Goal: Transaction & Acquisition: Purchase product/service

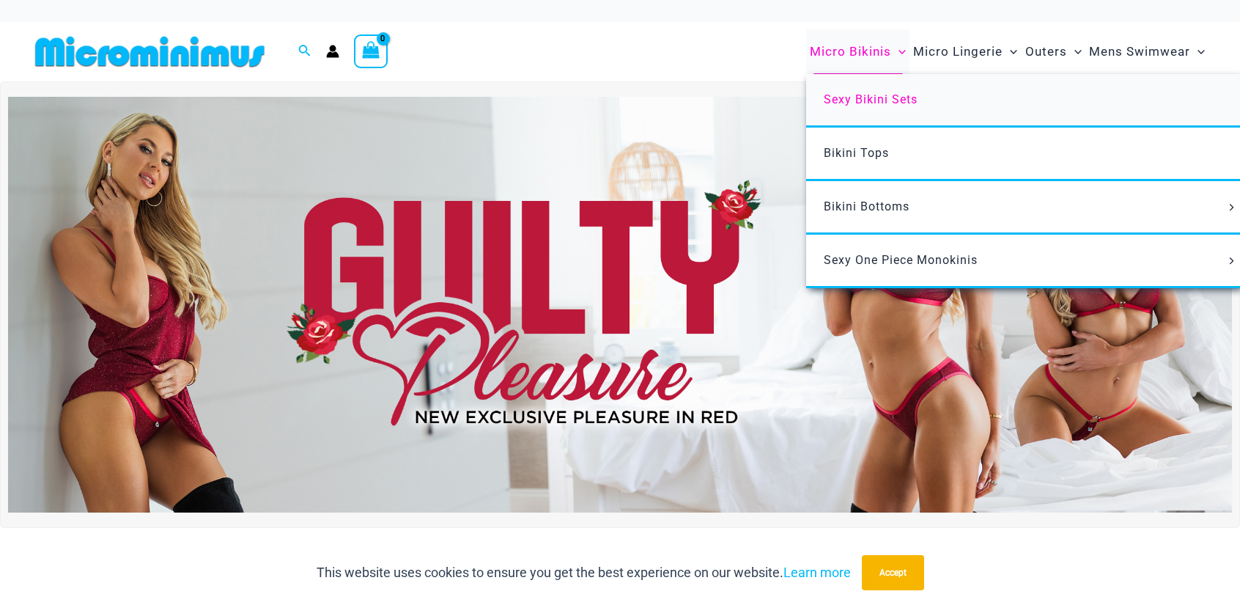
click at [888, 97] on span "Sexy Bikini Sets" at bounding box center [871, 99] width 94 height 14
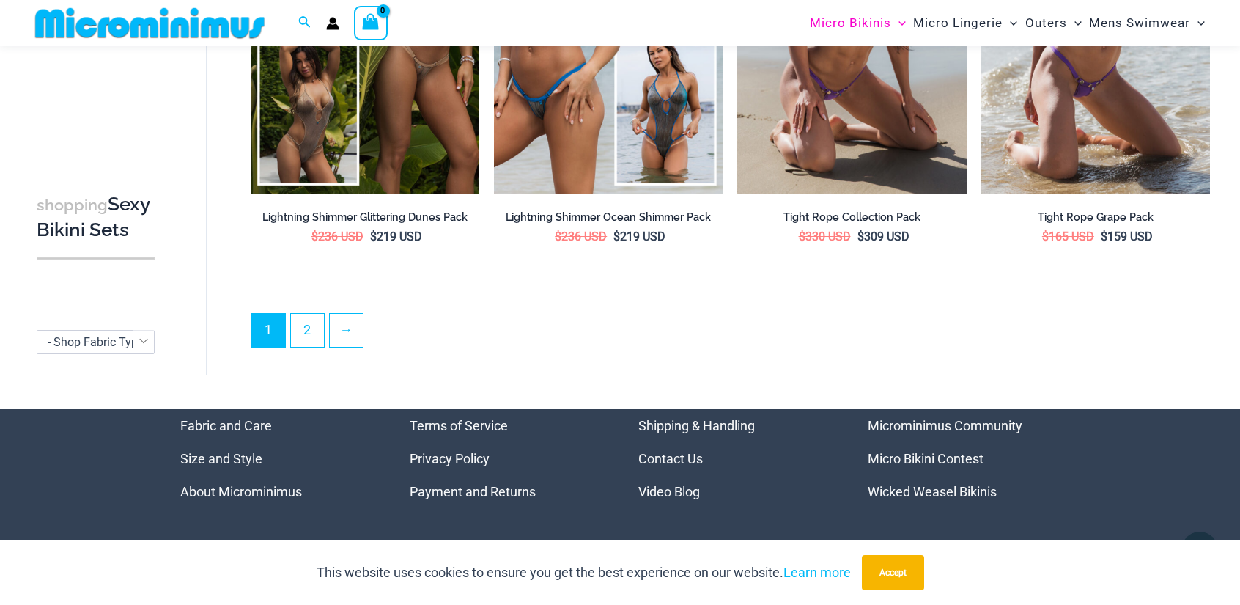
scroll to position [3463, 0]
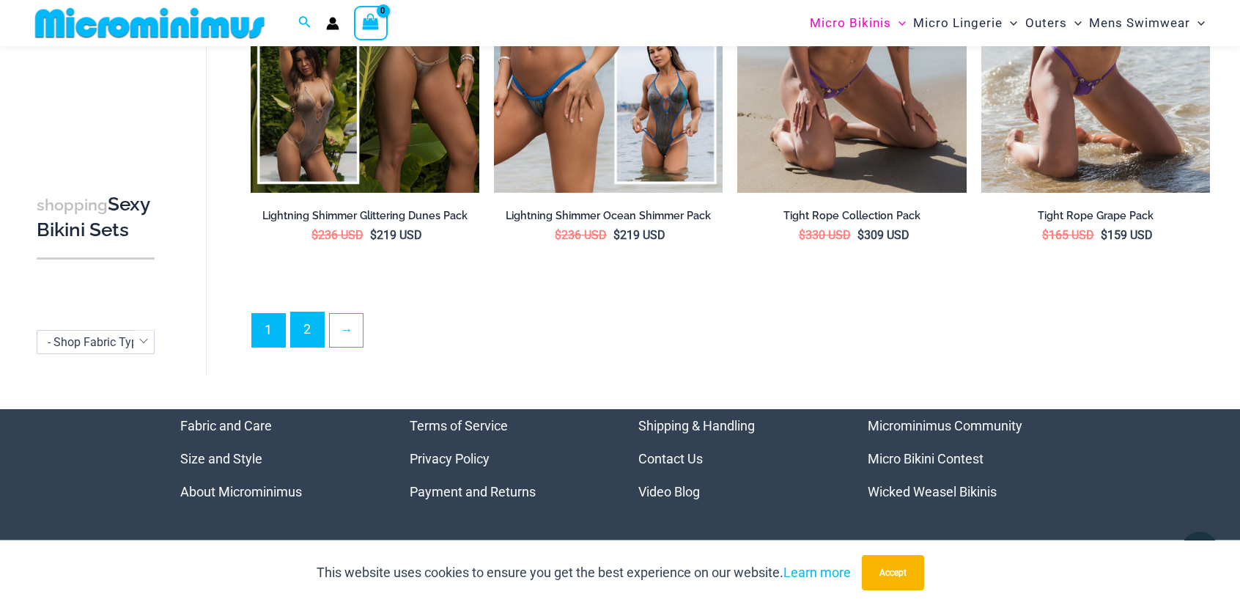
click at [318, 320] on link "2" at bounding box center [307, 329] width 33 height 34
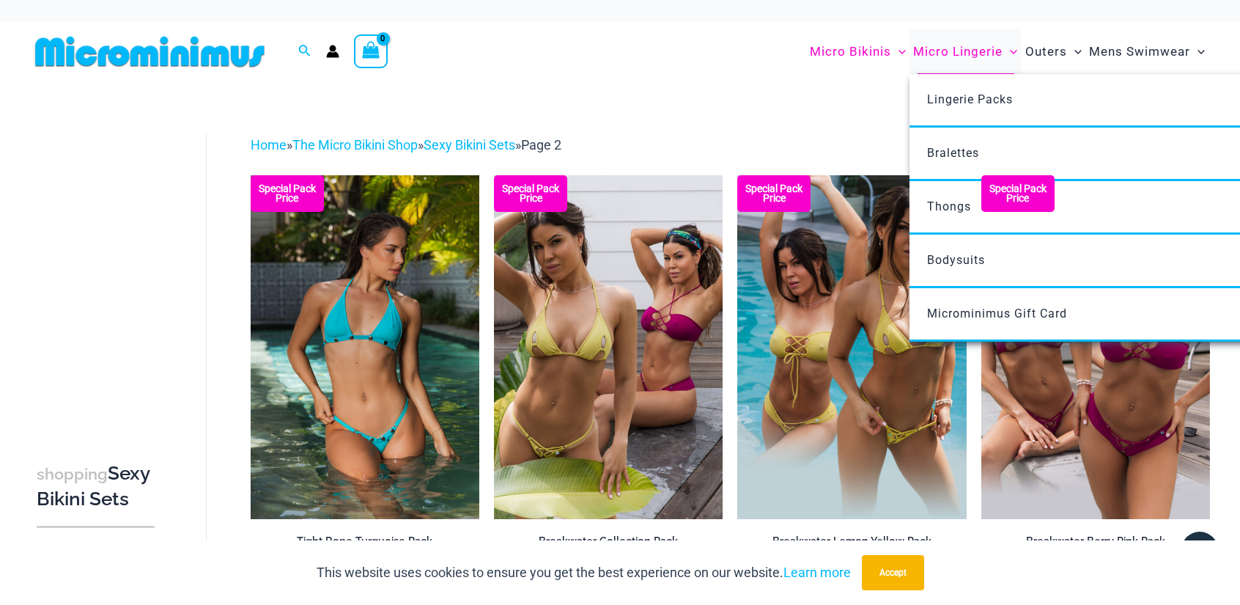
click at [950, 53] on span "Micro Lingerie" at bounding box center [958, 51] width 89 height 37
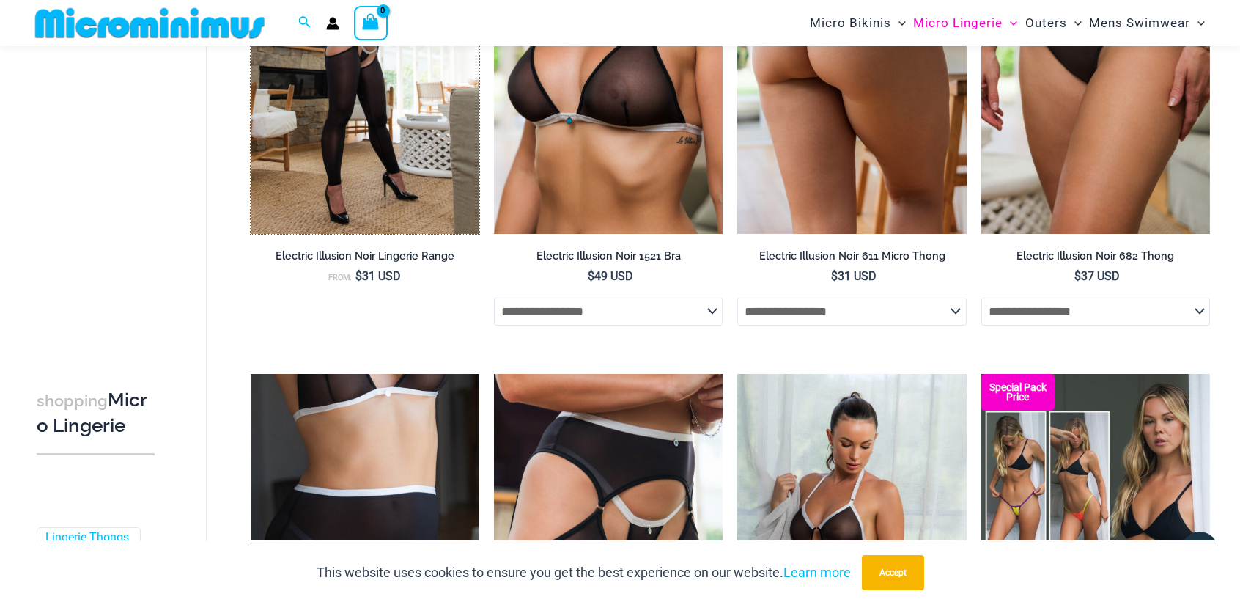
scroll to position [2782, 0]
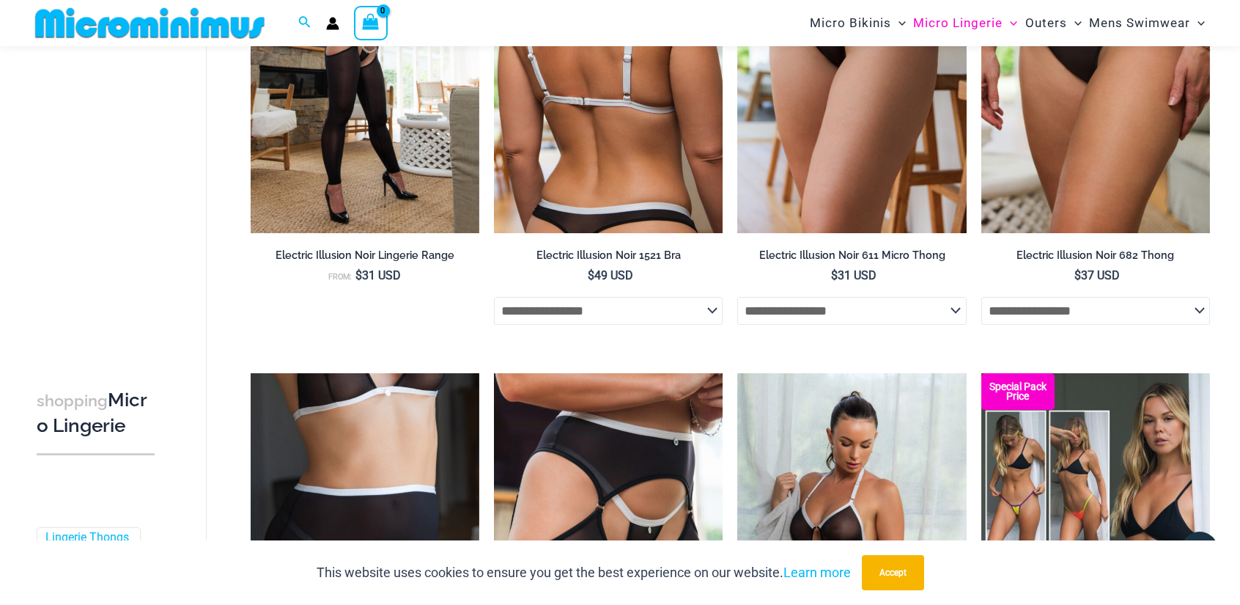
click at [702, 316] on select "**********" at bounding box center [608, 311] width 229 height 28
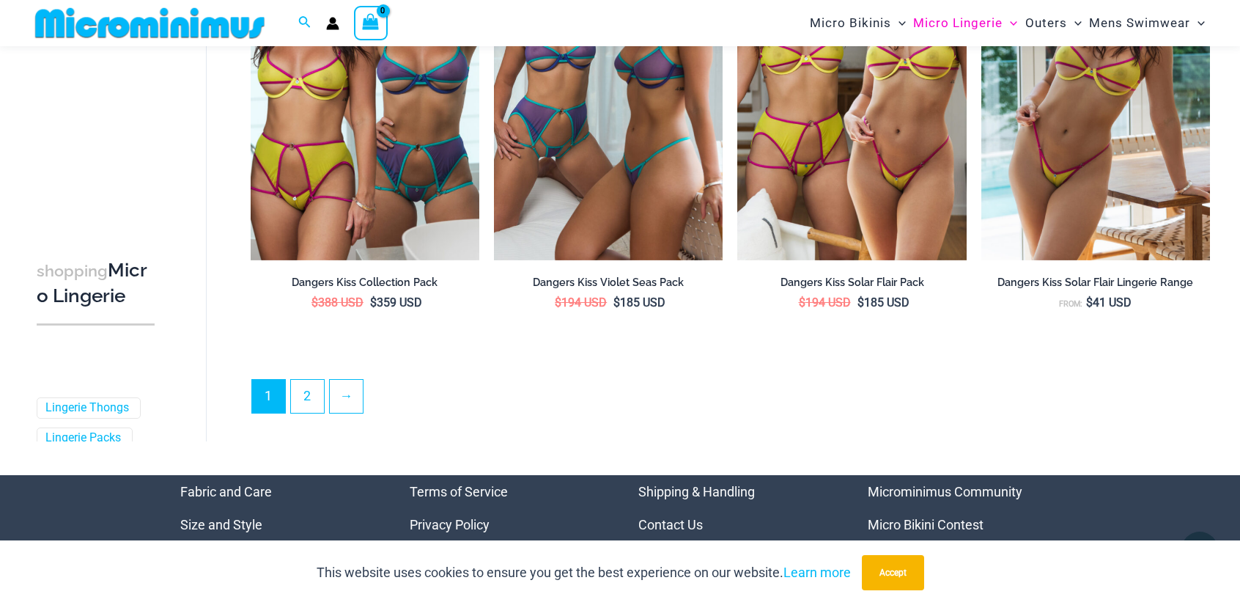
scroll to position [3724, 0]
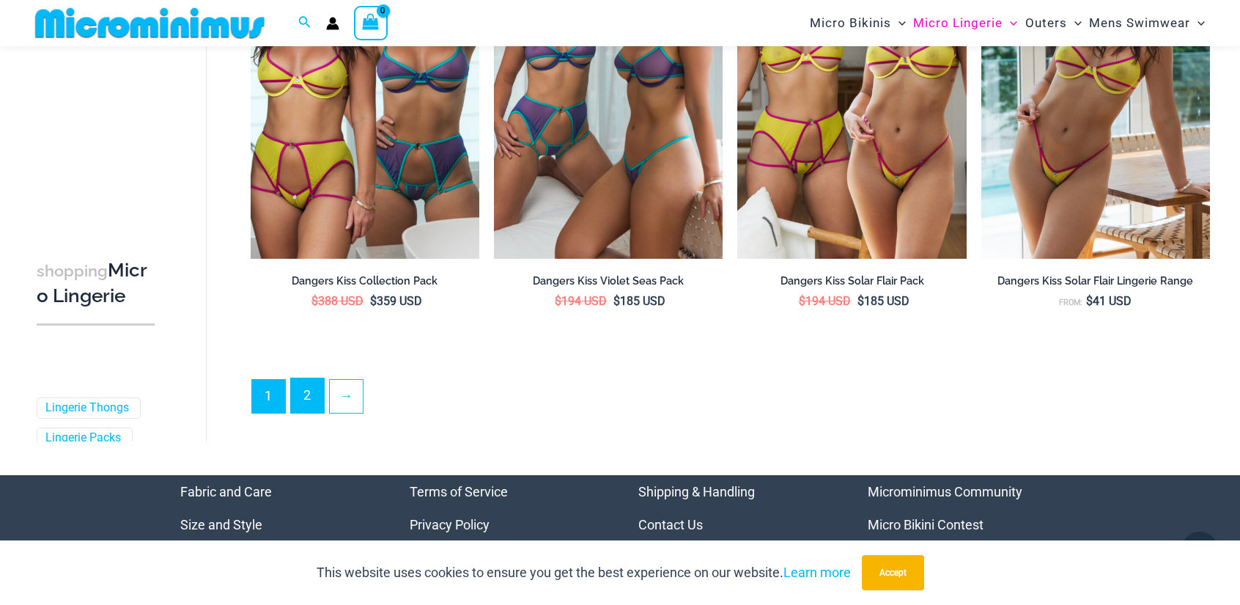
click at [309, 398] on link "2" at bounding box center [307, 395] width 33 height 34
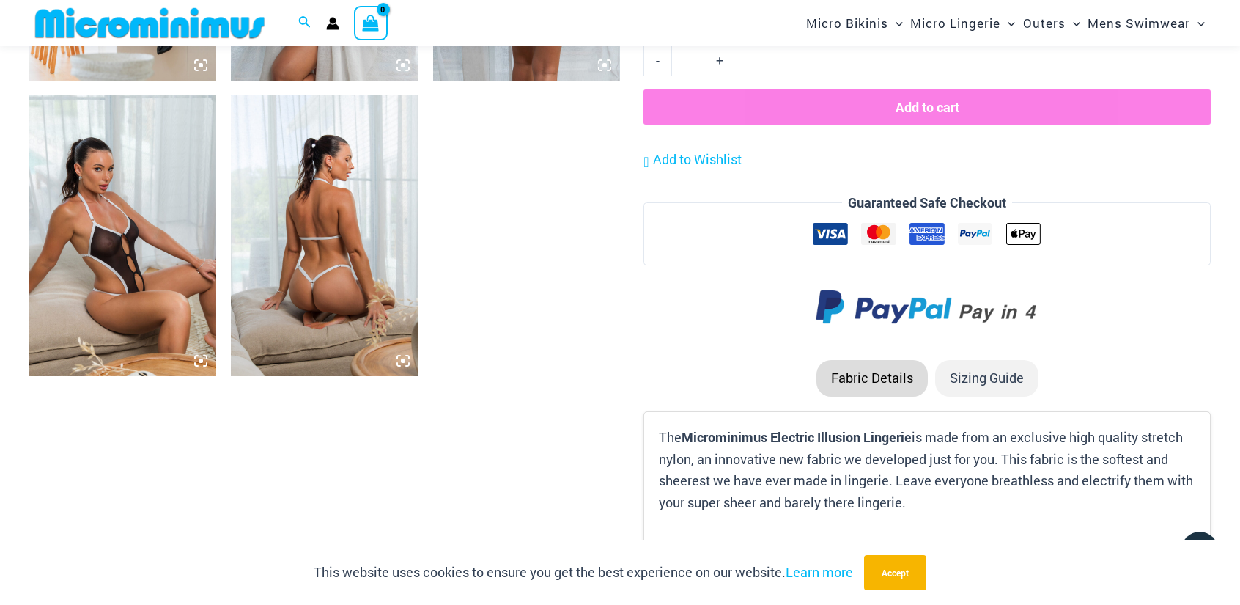
scroll to position [2125, 0]
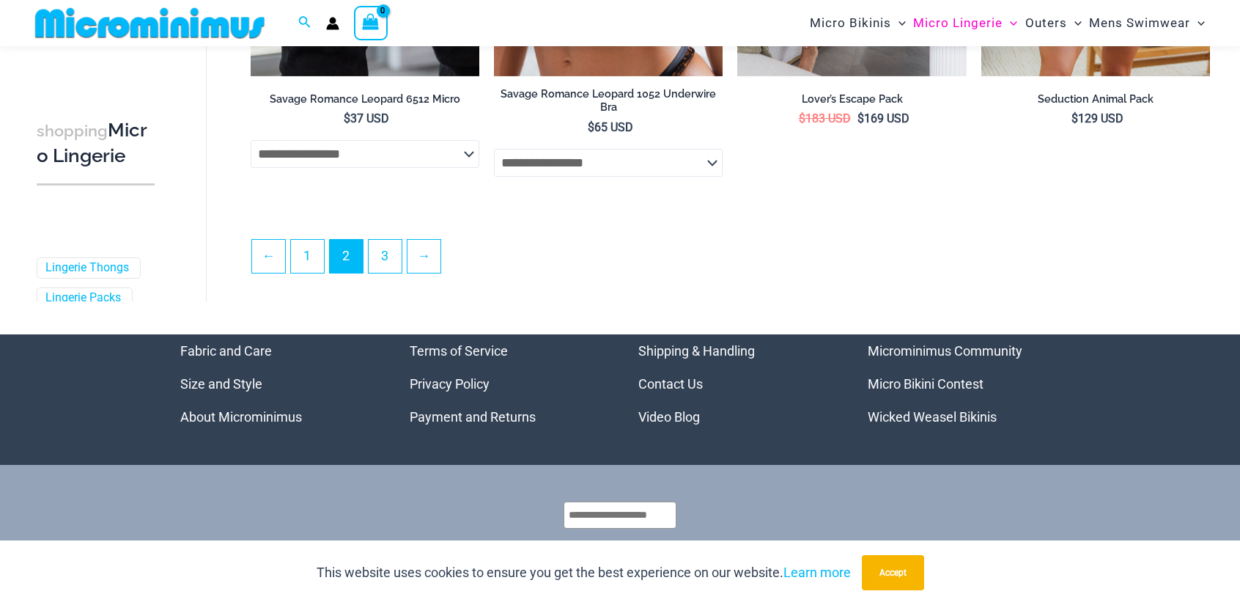
scroll to position [3835, 0]
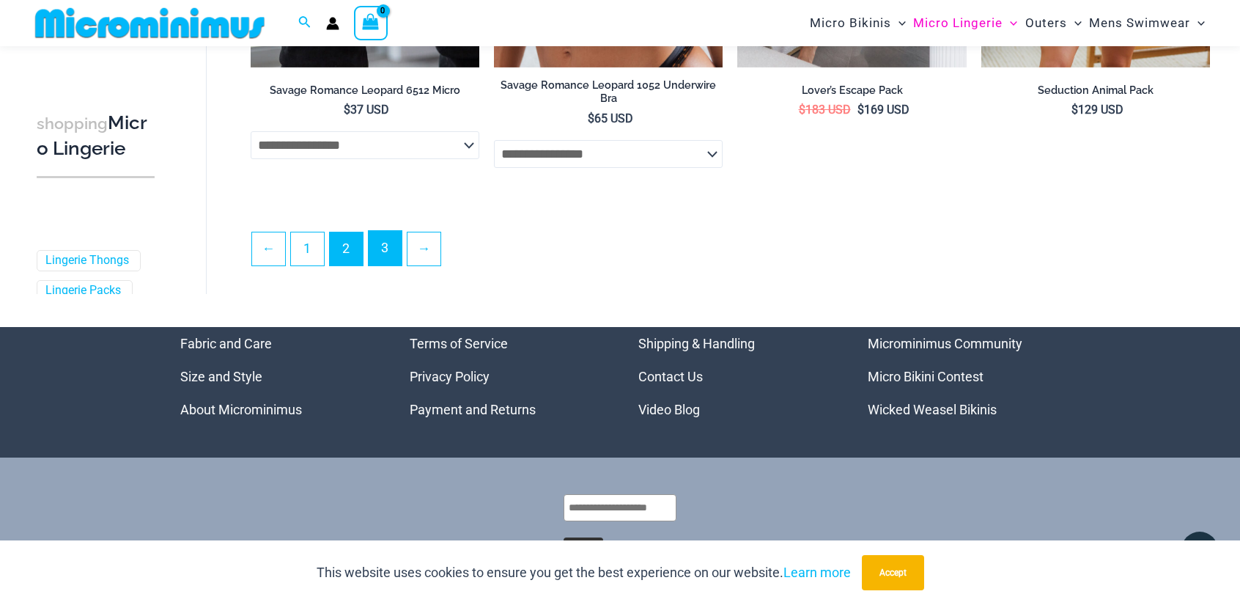
click at [389, 265] on link "3" at bounding box center [385, 248] width 33 height 34
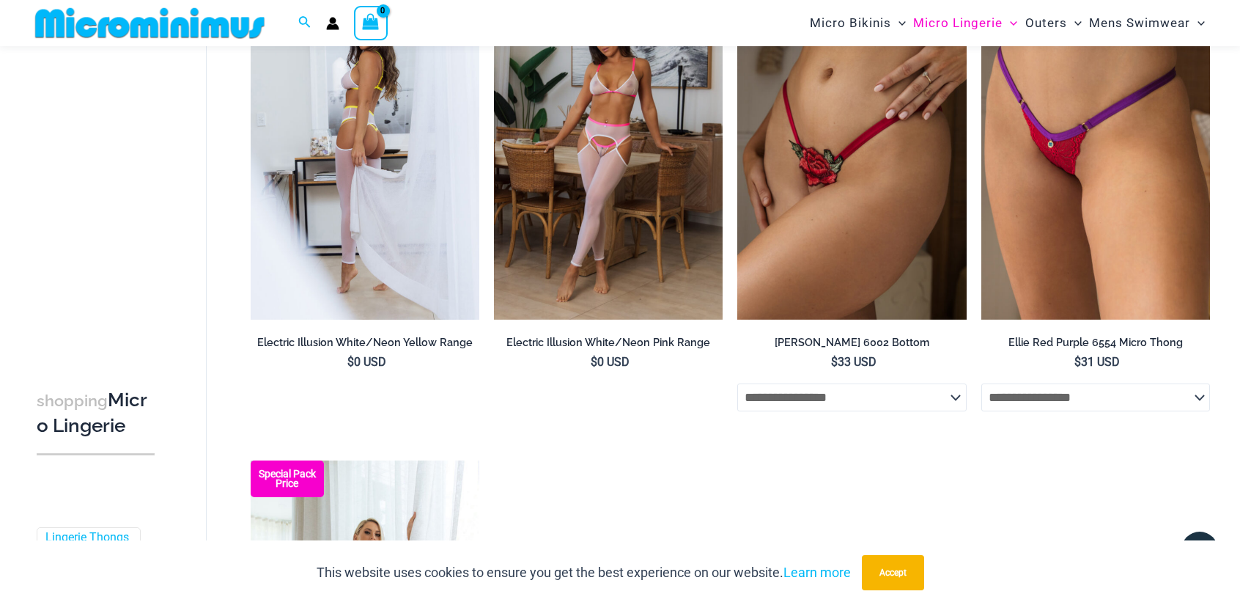
scroll to position [628, 0]
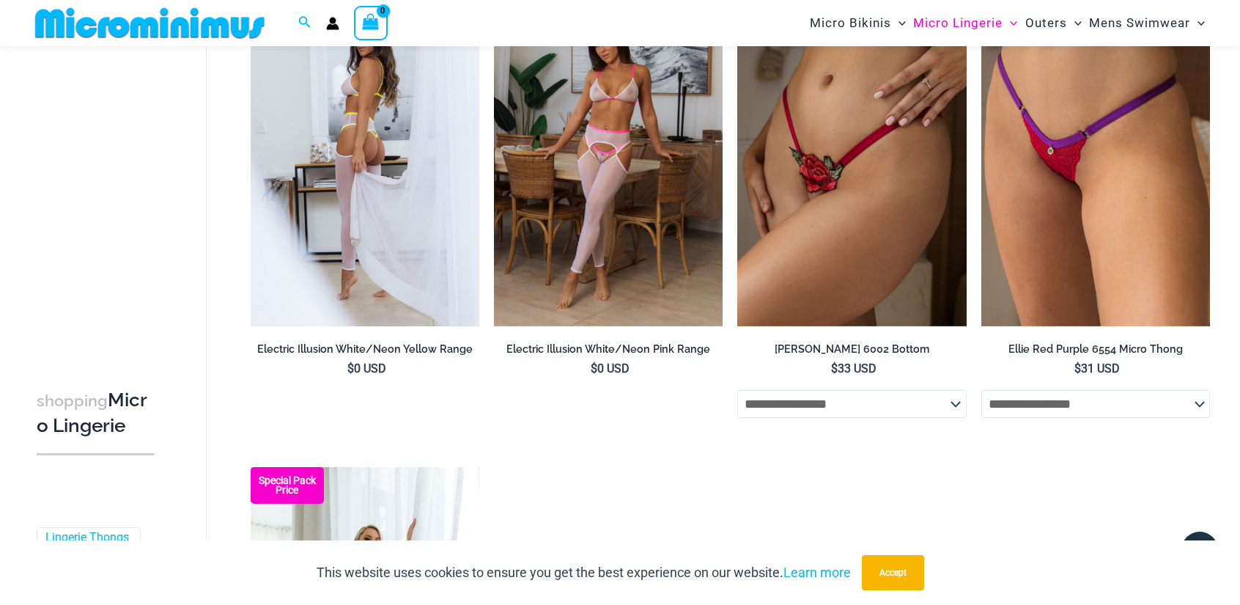
click at [406, 244] on img at bounding box center [365, 154] width 229 height 343
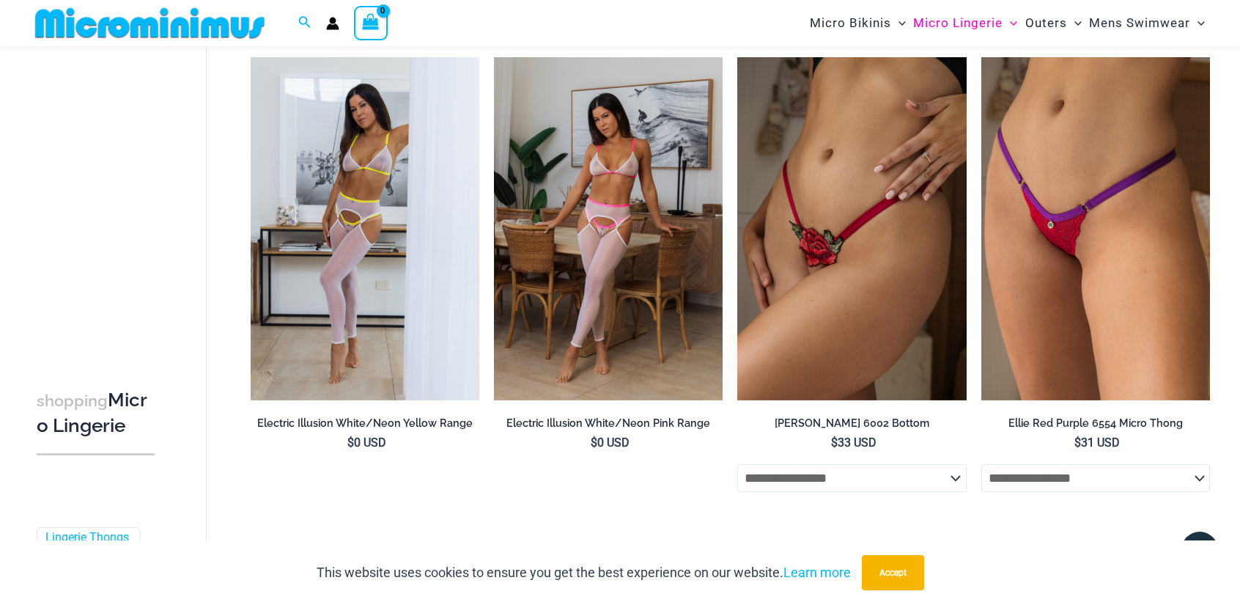
scroll to position [556, 0]
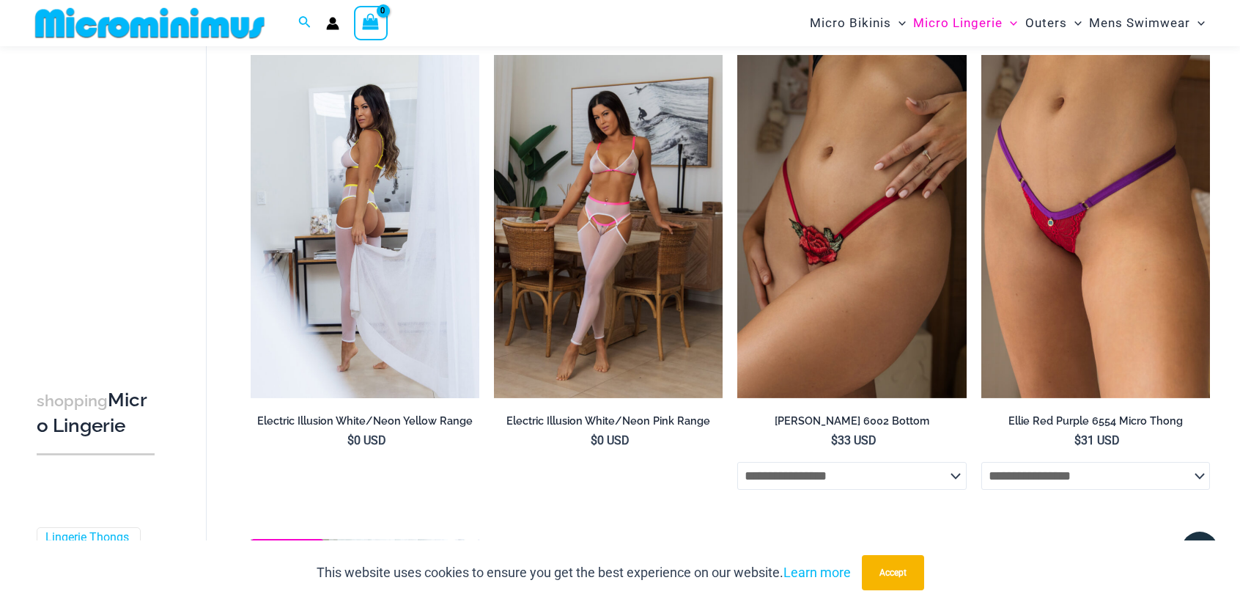
click at [287, 419] on h2 "Electric Illusion White/Neon Yellow Range" at bounding box center [365, 421] width 229 height 14
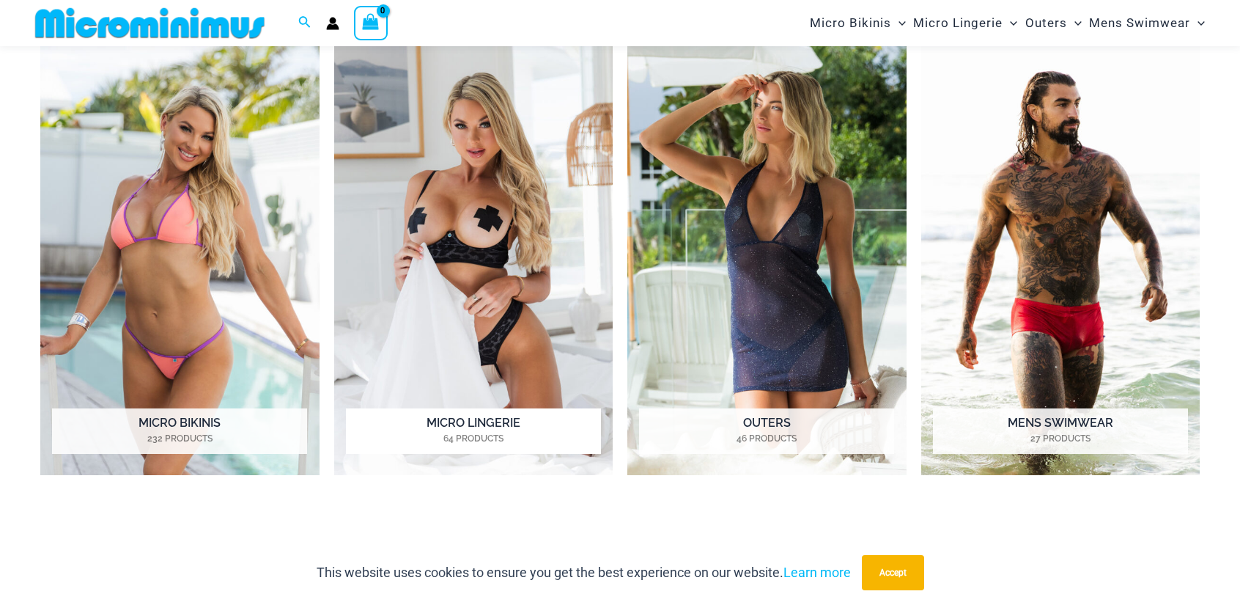
scroll to position [1194, 0]
